Goal: Participate in discussion: Engage in conversation with other users on a specific topic

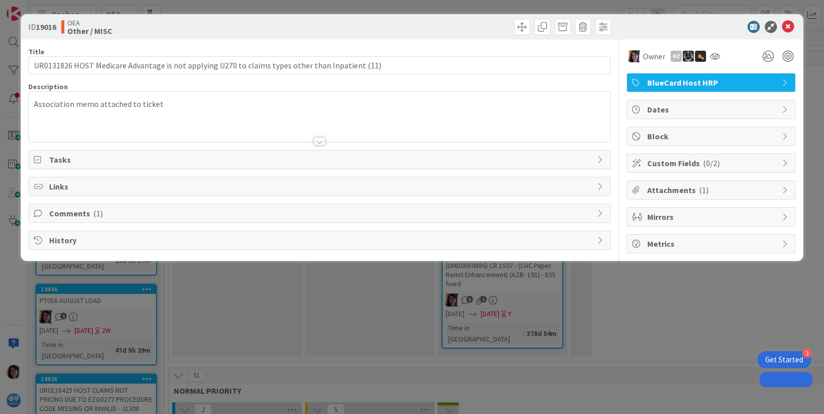
click at [790, 26] on icon at bounding box center [788, 27] width 12 height 12
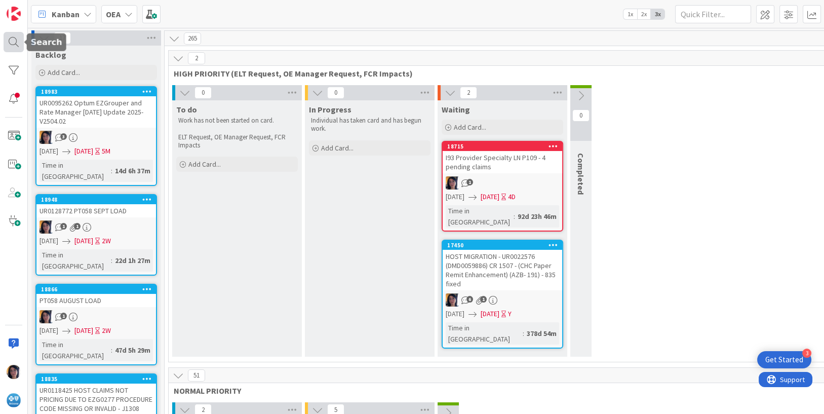
click at [16, 45] on div at bounding box center [14, 42] width 20 height 20
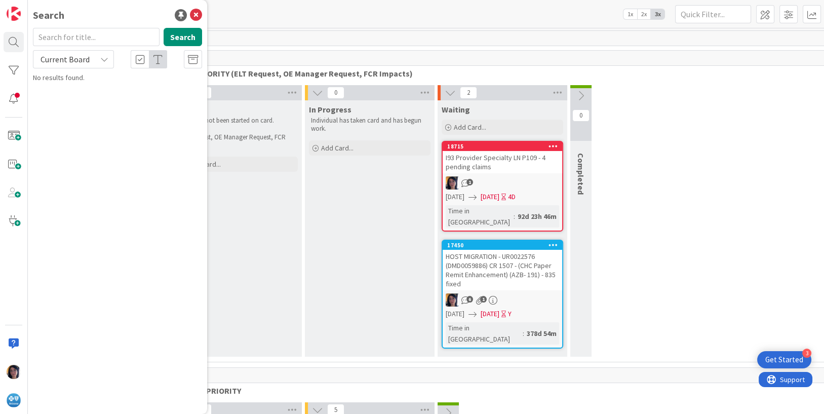
click at [64, 33] on input "text" at bounding box center [96, 37] width 127 height 18
type input "host migration"
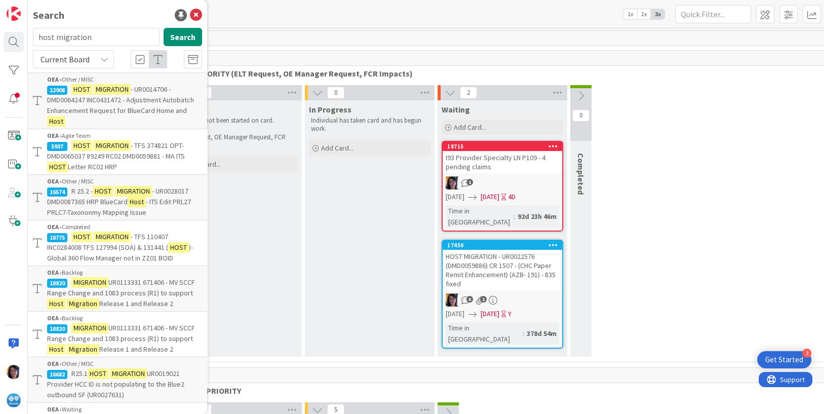
click at [67, 57] on span "Current Board" at bounding box center [64, 59] width 49 height 10
click at [65, 97] on span "All Boards" at bounding box center [90, 101] width 105 height 15
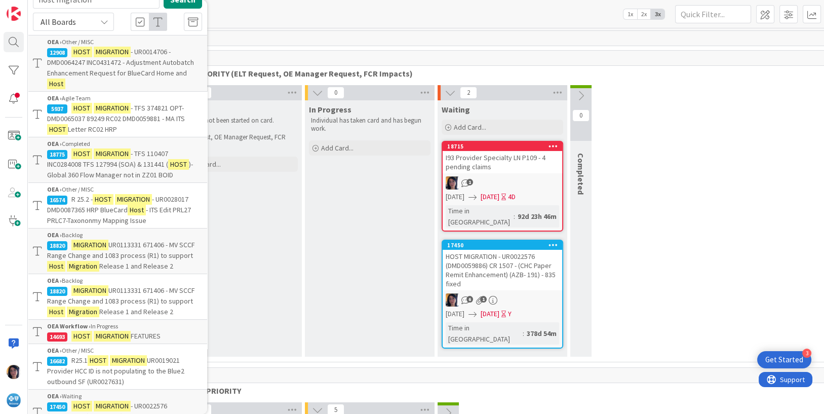
scroll to position [127, 0]
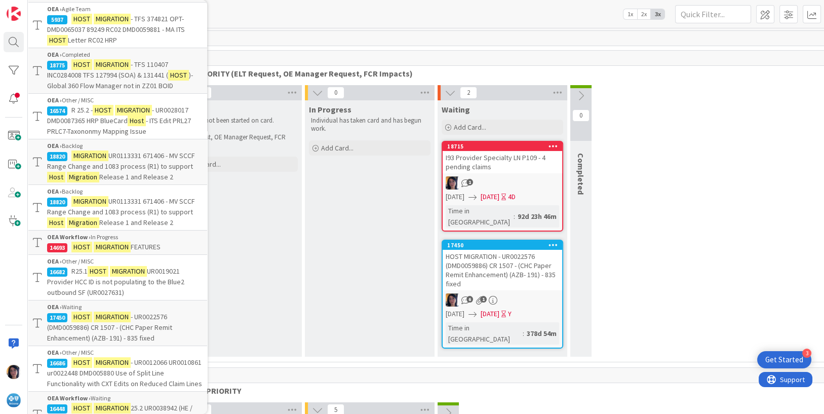
click at [97, 252] on mark "MIGRATION" at bounding box center [112, 246] width 37 height 11
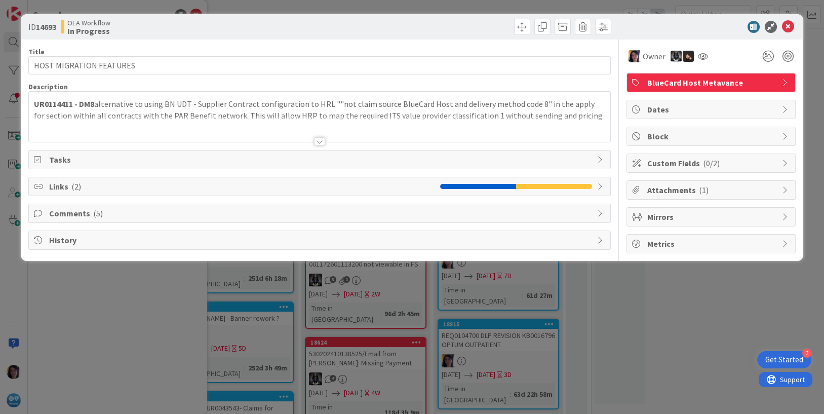
click at [75, 211] on span "Comments ( 5 )" at bounding box center [320, 213] width 543 height 12
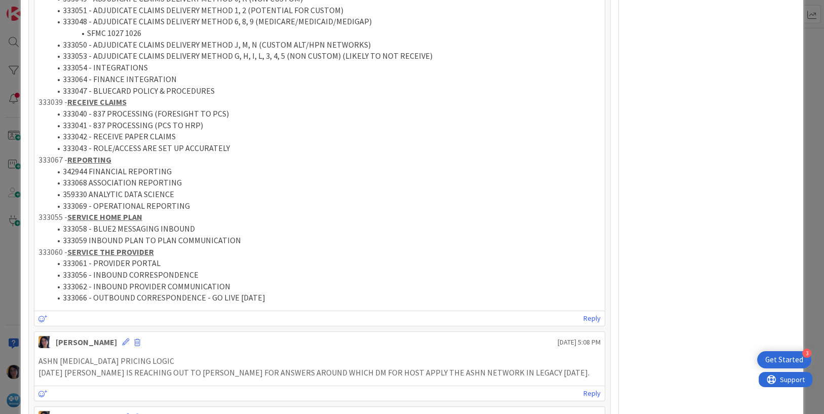
scroll to position [443, 0]
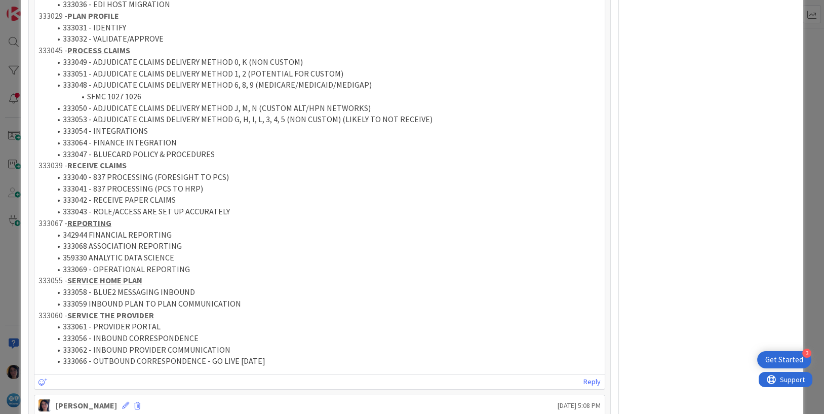
click at [193, 386] on div "Reply" at bounding box center [319, 381] width 570 height 15
